Goal: Consume media (video, audio)

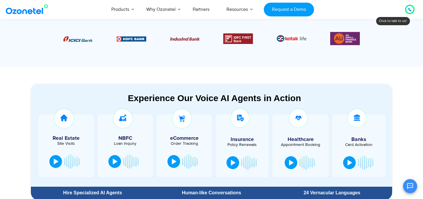
scroll to position [269, 0]
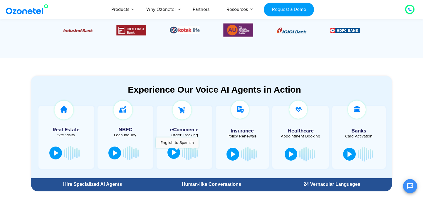
click at [177, 151] on button at bounding box center [173, 152] width 13 height 13
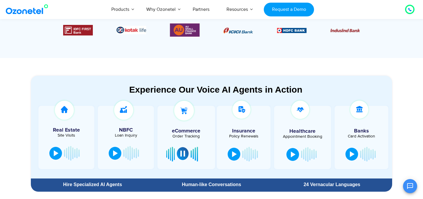
click at [181, 158] on button at bounding box center [183, 153] width 12 height 13
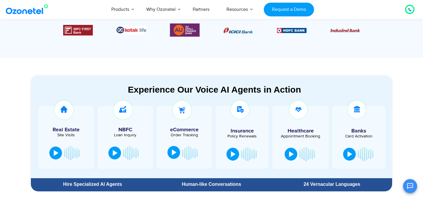
click at [173, 154] on div at bounding box center [174, 153] width 5 height 6
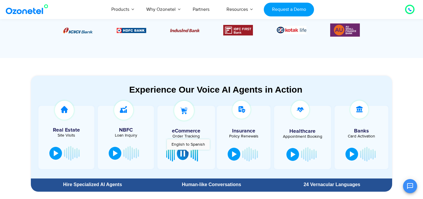
click at [188, 153] on button at bounding box center [183, 153] width 12 height 13
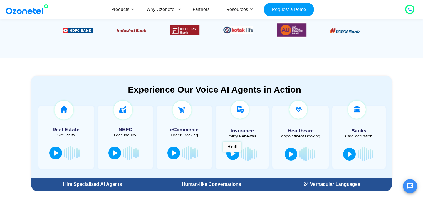
click at [232, 155] on div at bounding box center [233, 154] width 5 height 6
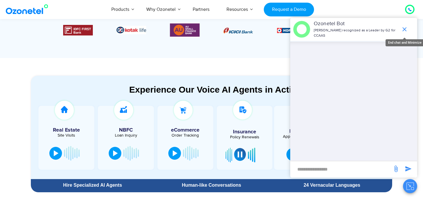
click at [405, 30] on icon "end chat or minimize" at bounding box center [404, 29] width 4 height 4
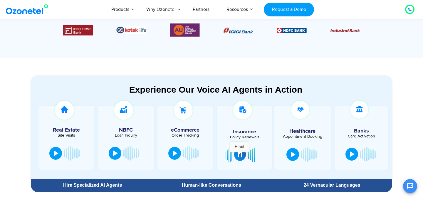
click at [239, 155] on div at bounding box center [239, 155] width 5 height 6
